Goal: Task Accomplishment & Management: Use online tool/utility

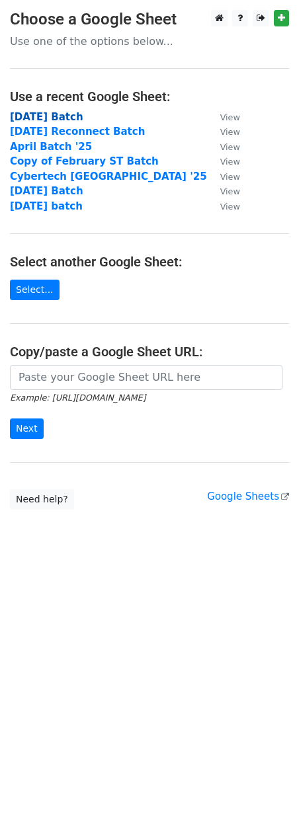
click at [59, 123] on strong "[DATE] Batch" at bounding box center [46, 117] width 73 height 12
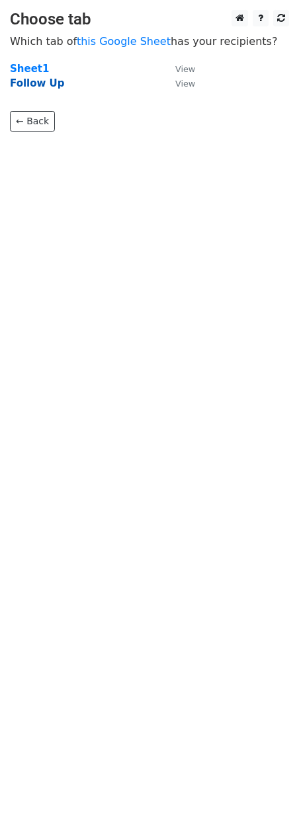
click at [42, 83] on strong "Follow Up" at bounding box center [37, 83] width 55 height 12
